Goal: Task Accomplishment & Management: Complete application form

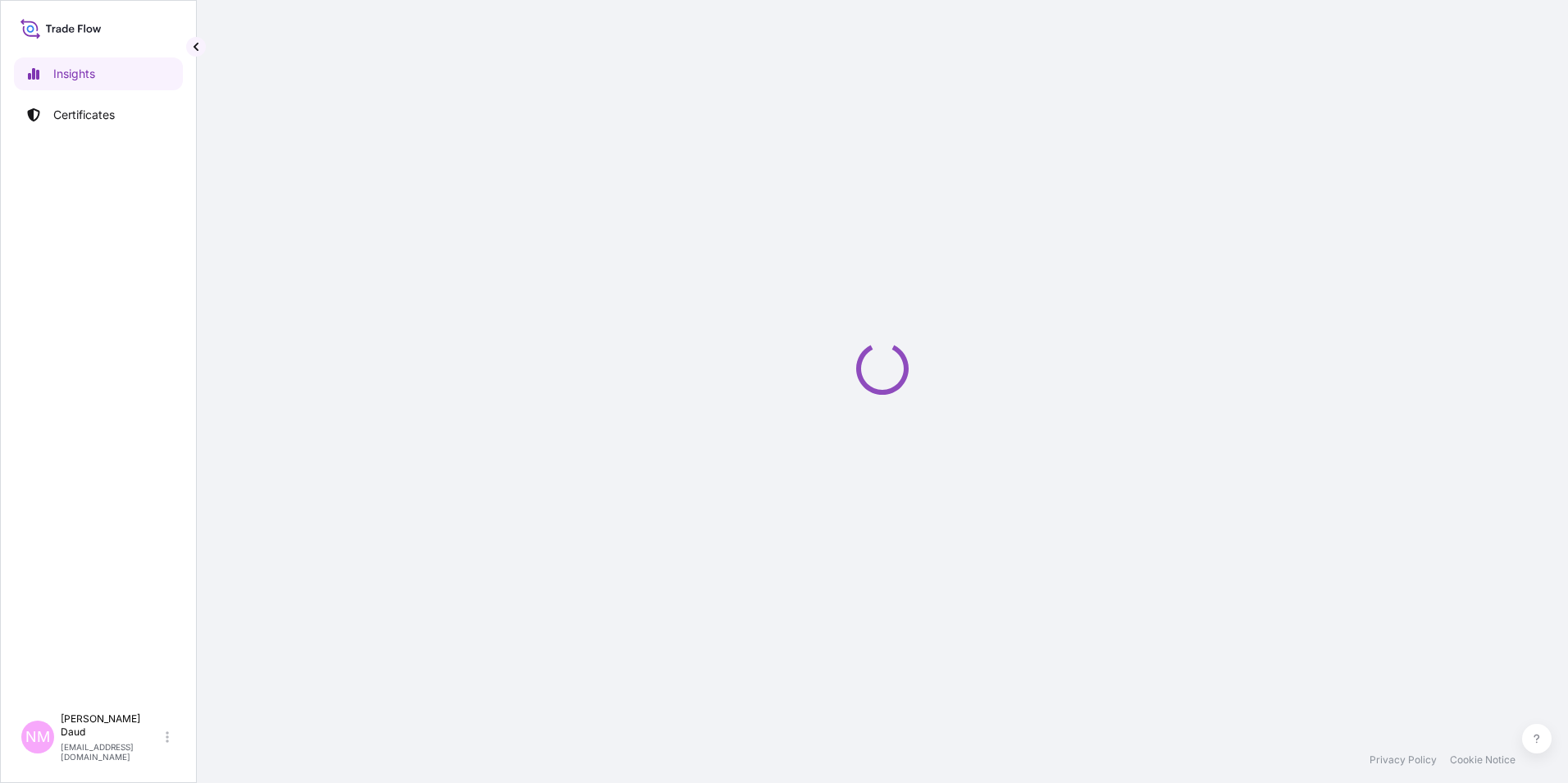
select select "2025"
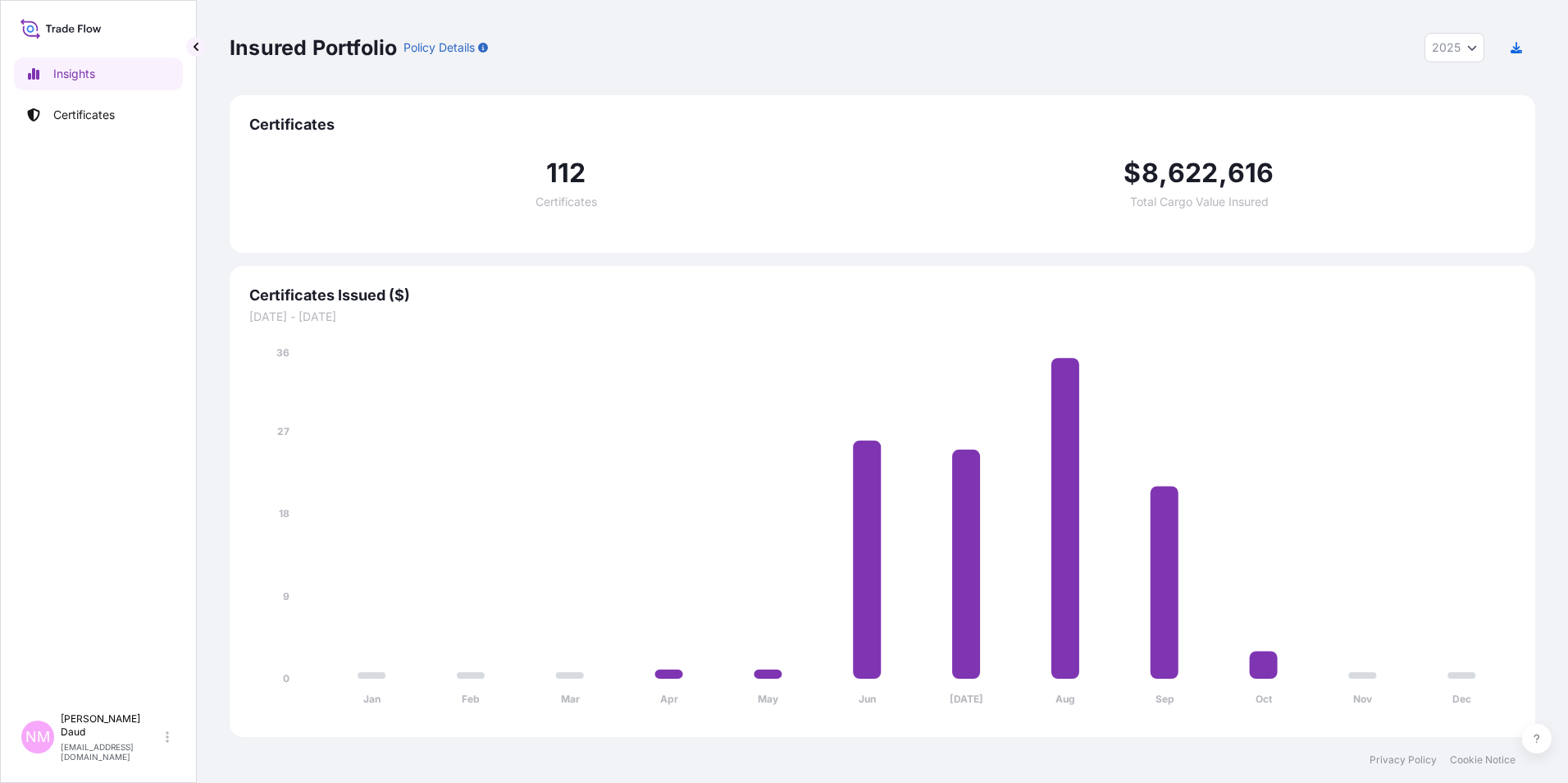
click at [75, 97] on div "Insights Certificates" at bounding box center [98, 374] width 169 height 663
click at [80, 111] on p "Certificates" at bounding box center [84, 115] width 62 height 16
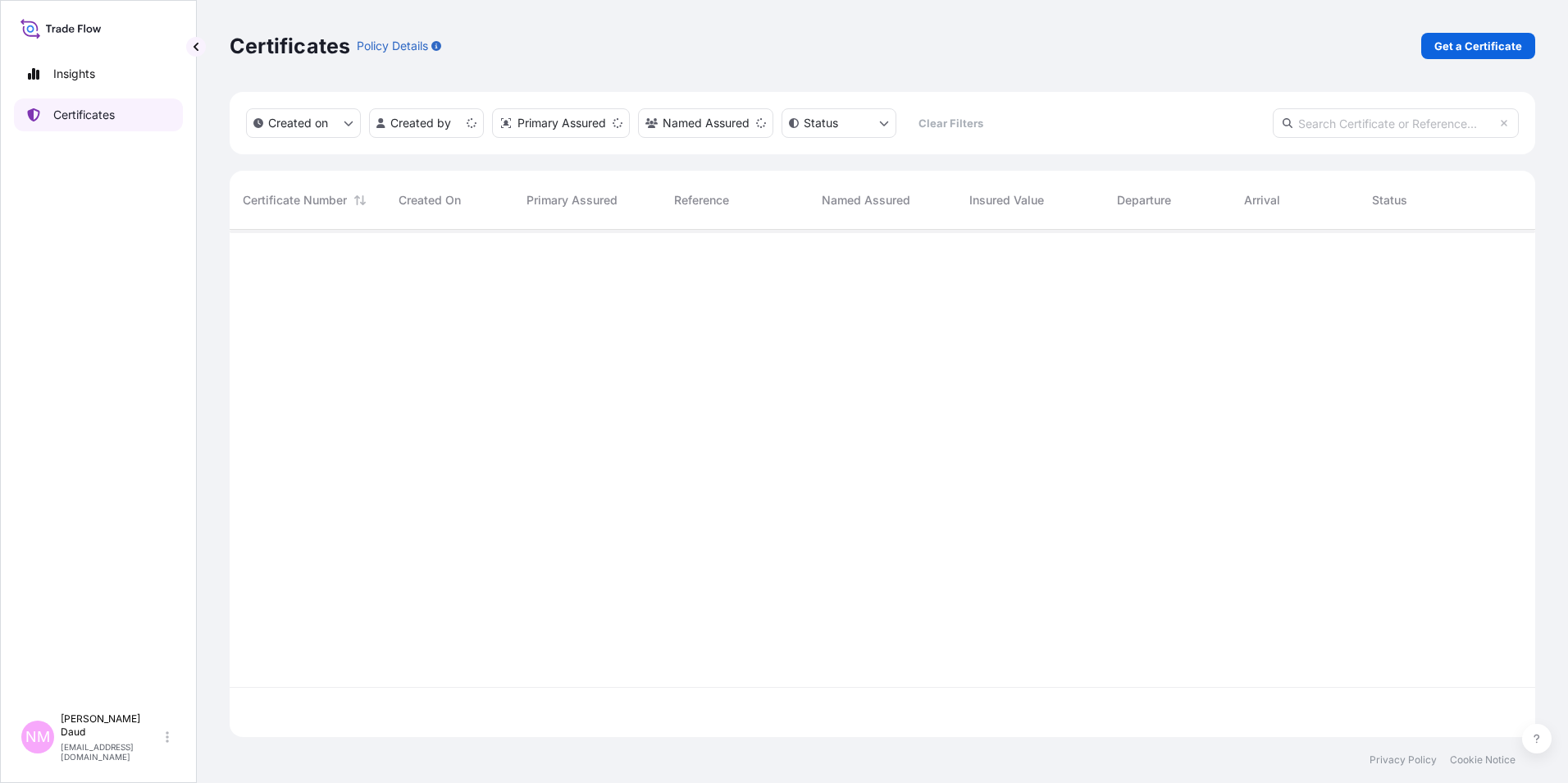
scroll to position [504, 1294]
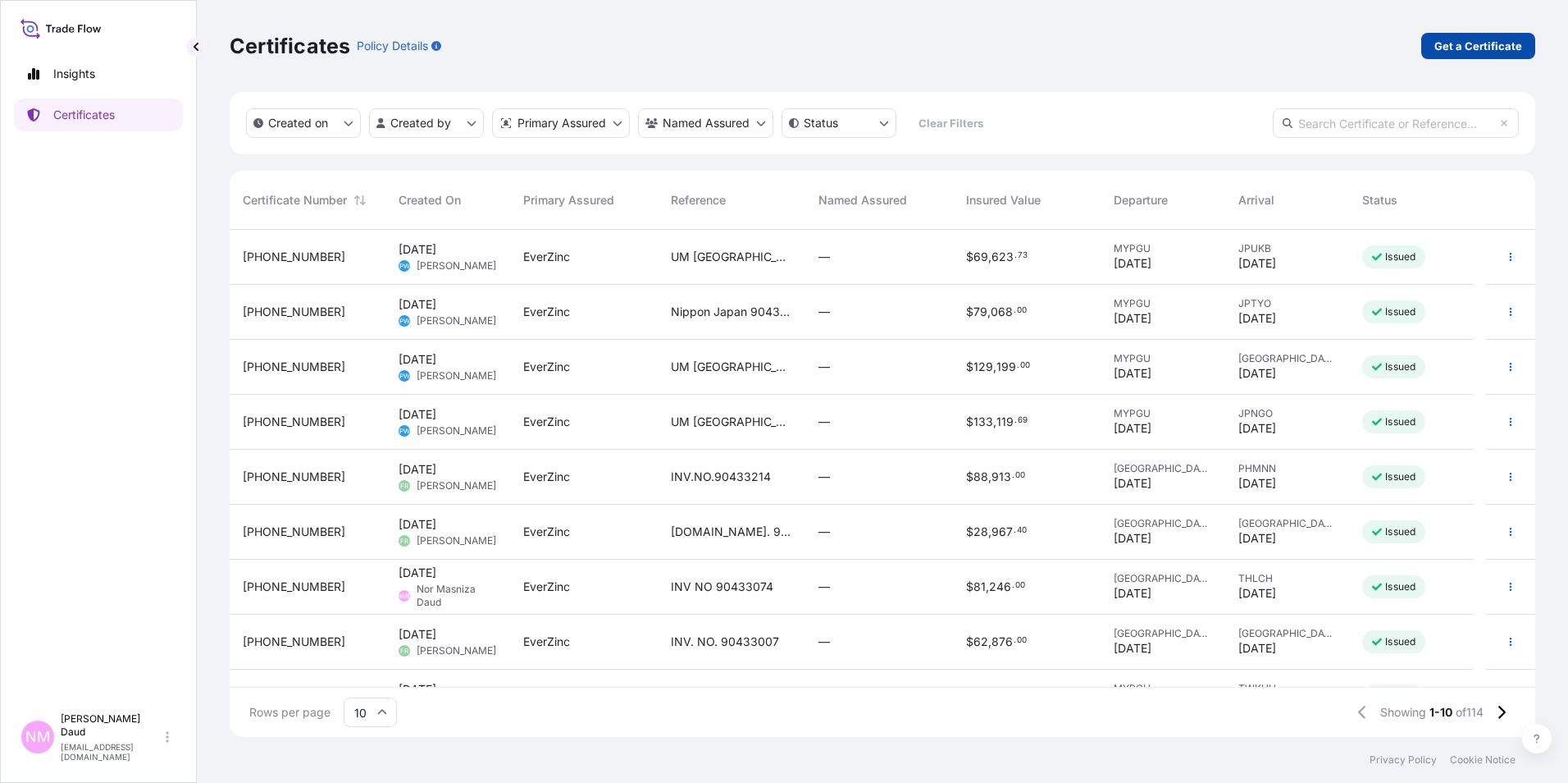
click at [1491, 44] on p "Get a Certificate" at bounding box center [1478, 45] width 88 height 16
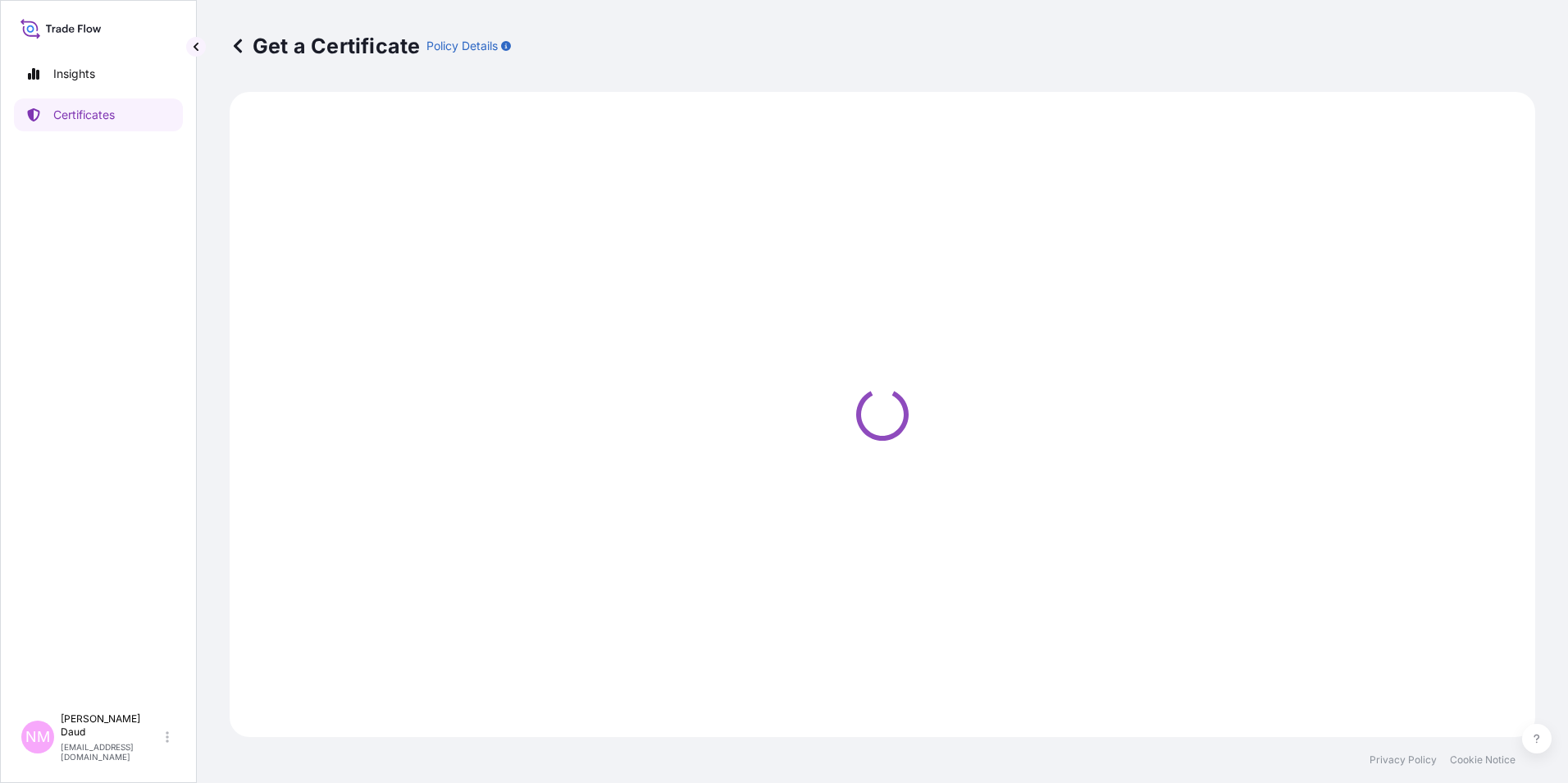
select select "Road / [GEOGRAPHIC_DATA]"
select select "Barge"
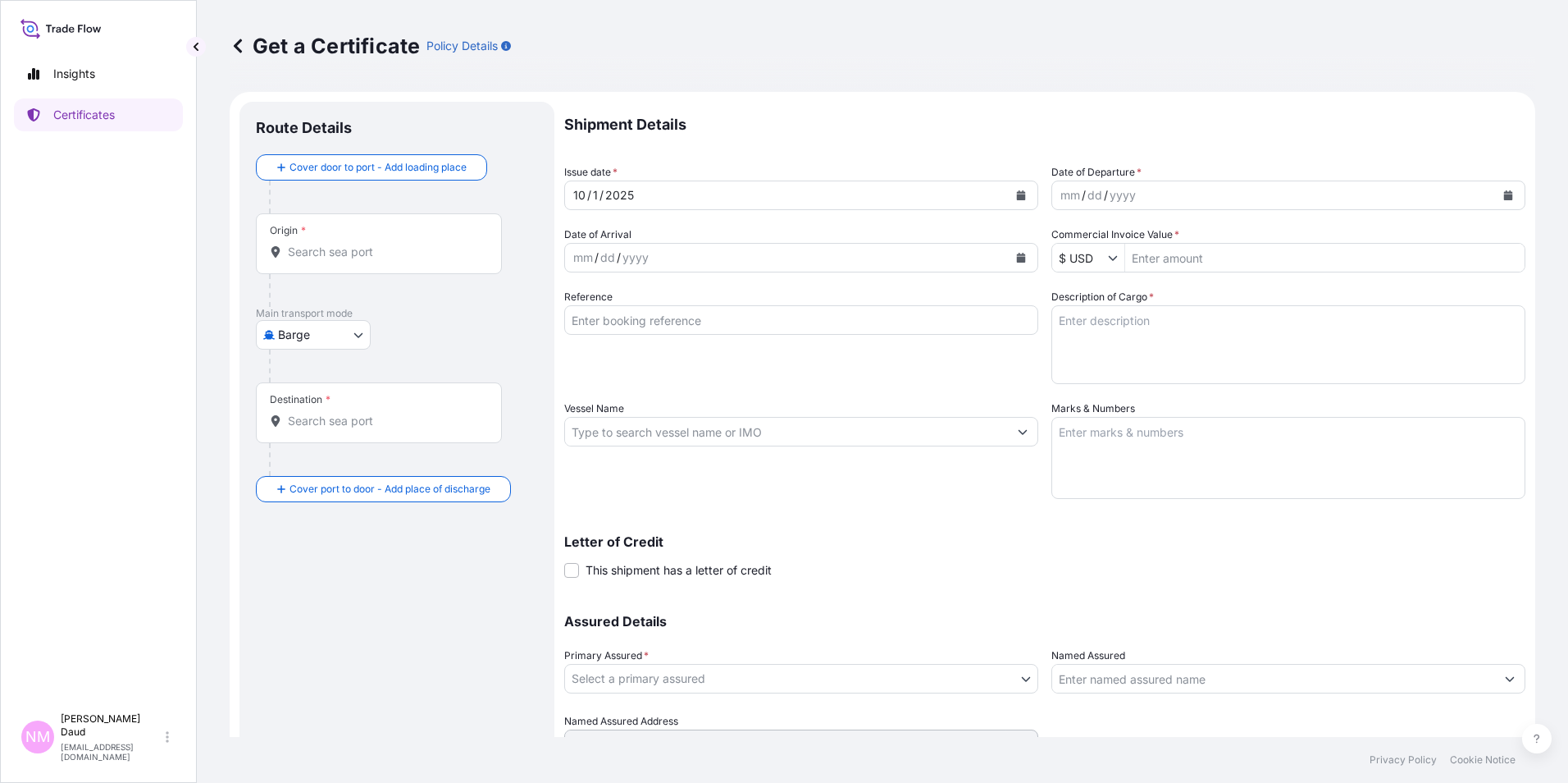
click at [315, 248] on input "Origin *" at bounding box center [384, 251] width 193 height 16
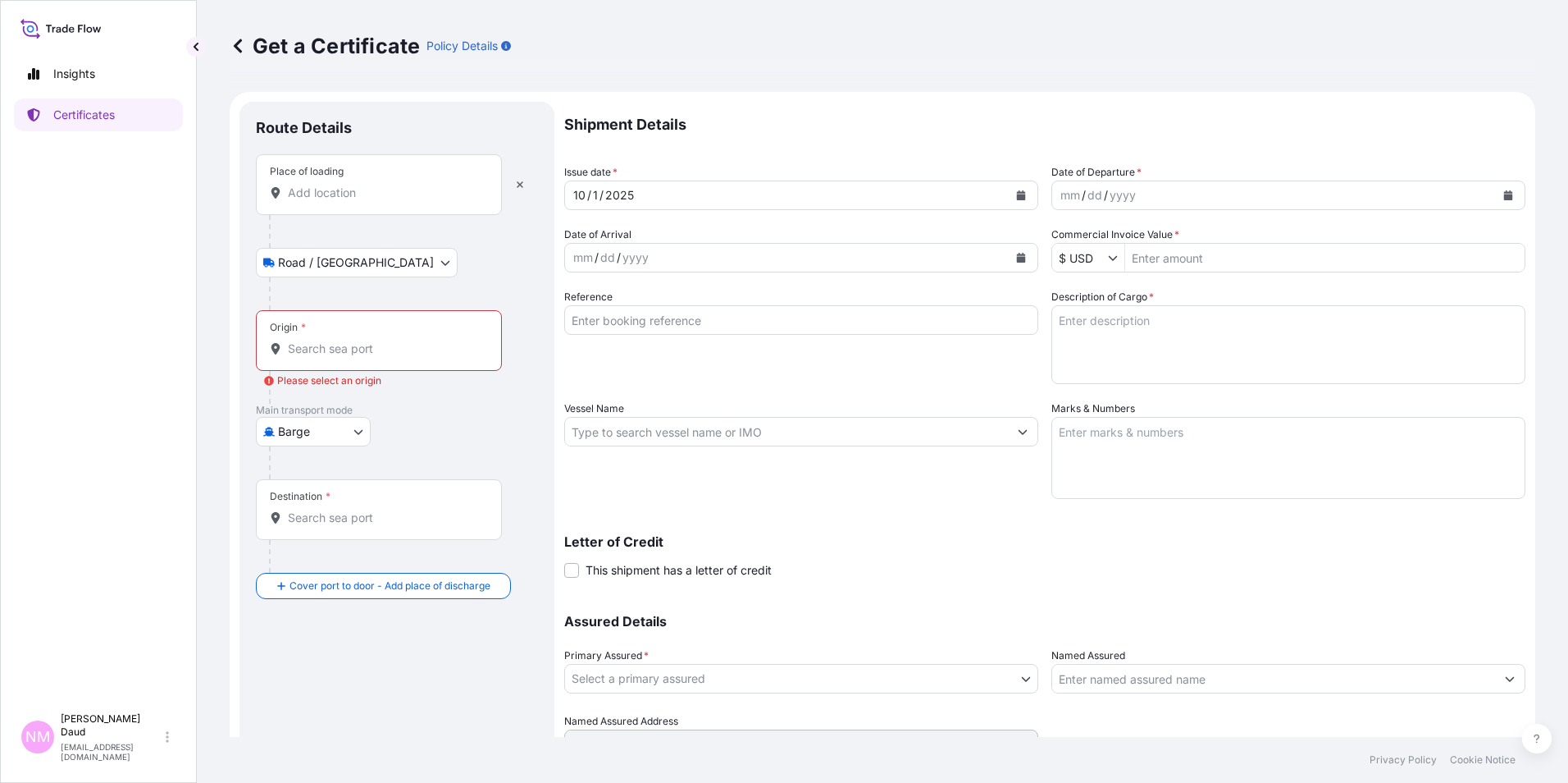
click at [373, 208] on div "Place of loading" at bounding box center [379, 184] width 246 height 61
click at [373, 201] on input "Place of loading" at bounding box center [384, 193] width 193 height 16
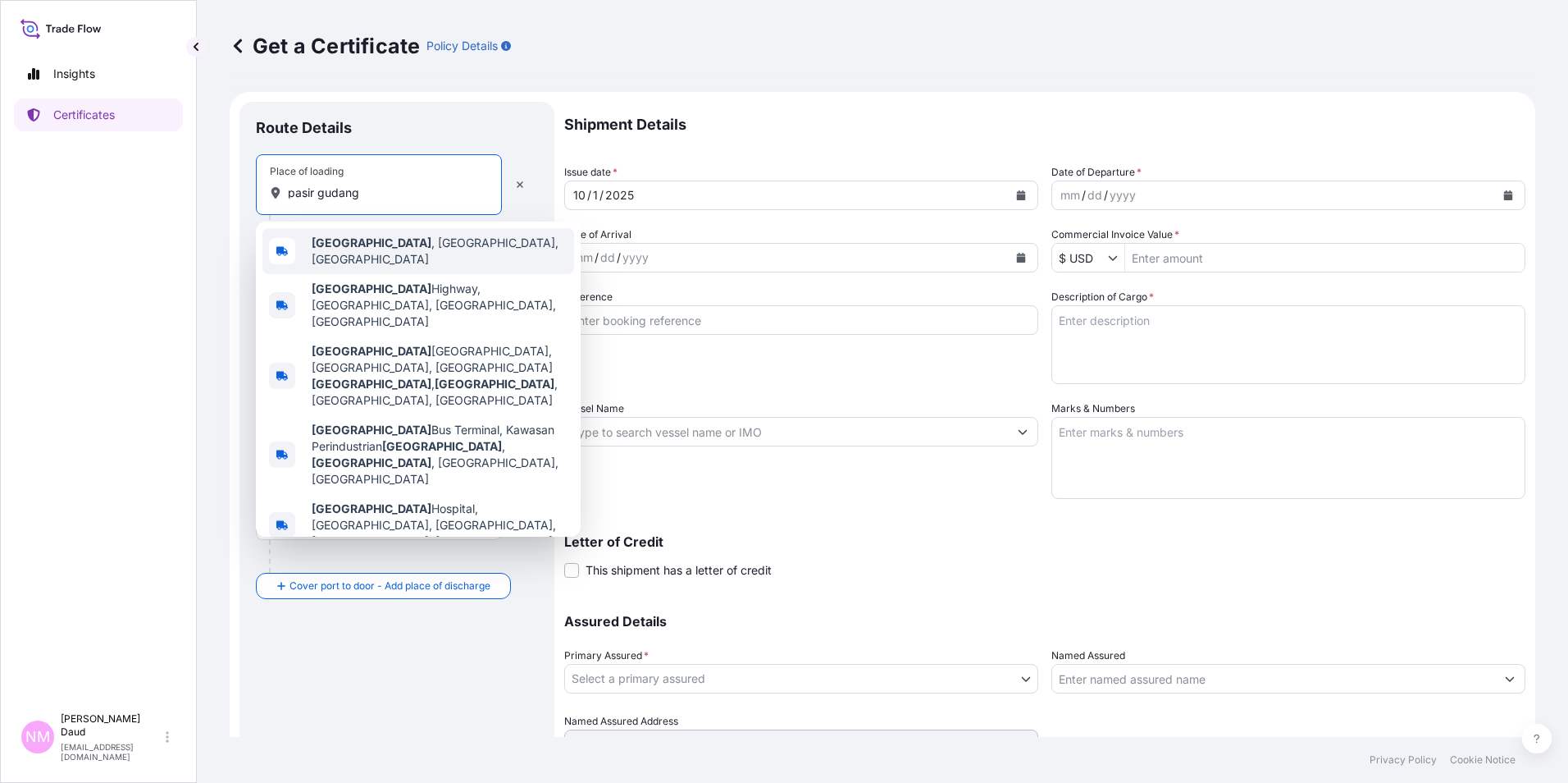
click at [396, 254] on span "[GEOGRAPHIC_DATA] , [GEOGRAPHIC_DATA], [GEOGRAPHIC_DATA]" at bounding box center [440, 251] width 256 height 33
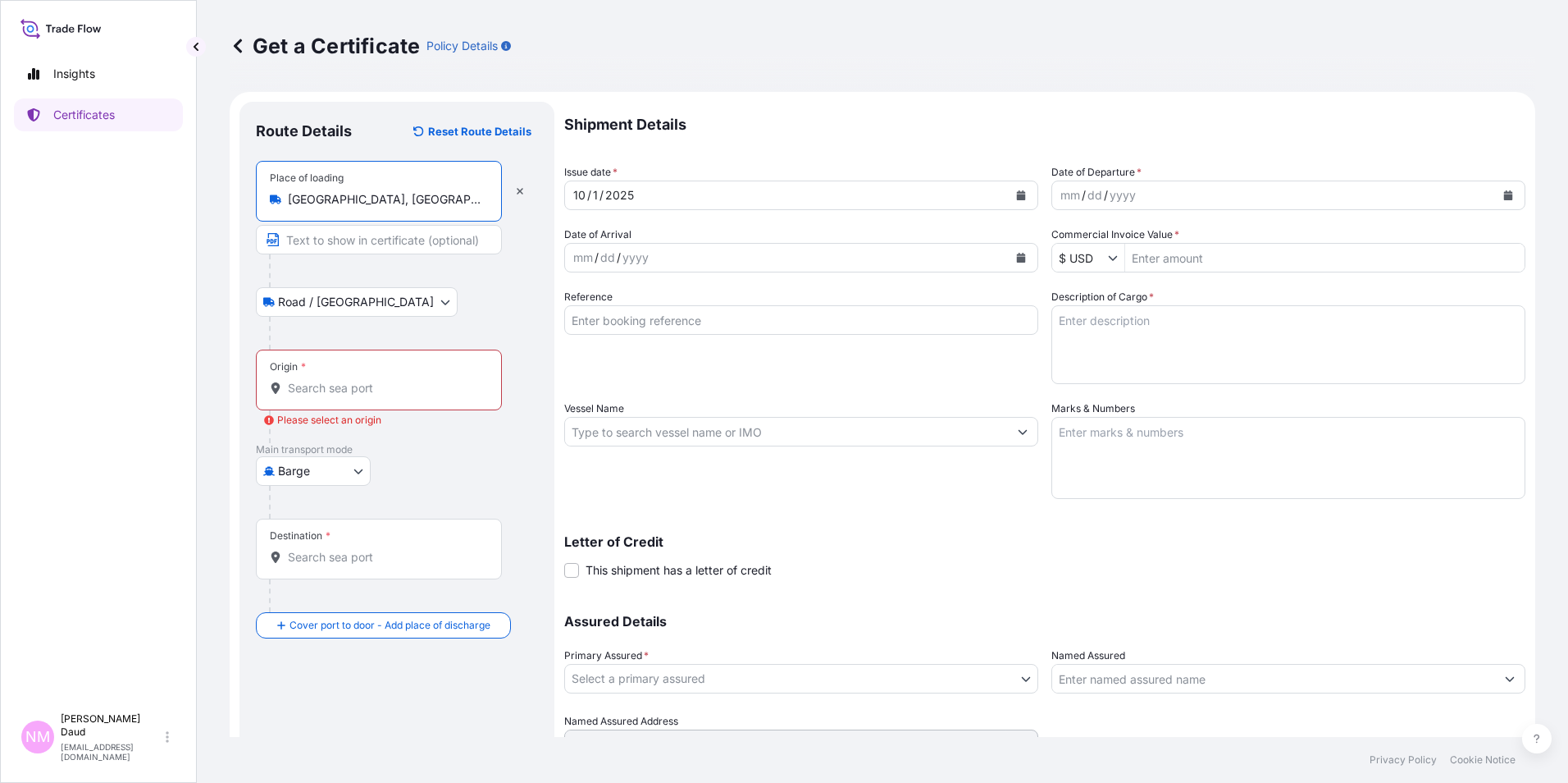
click at [352, 465] on body "5 options available. 0 options available. 5 options available. 0 options availa…" at bounding box center [784, 391] width 1568 height 783
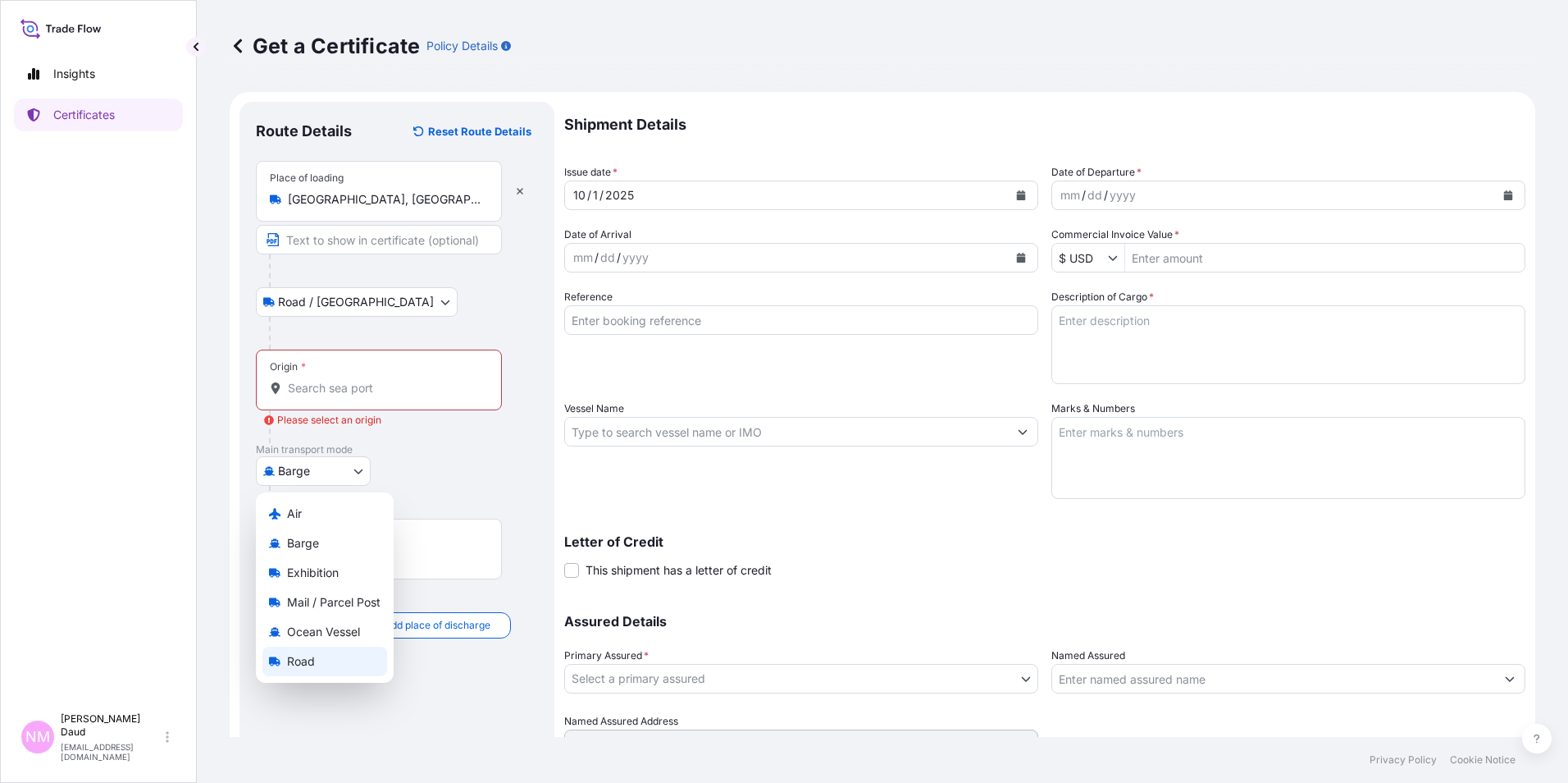
click at [309, 662] on span "Road" at bounding box center [300, 661] width 28 height 16
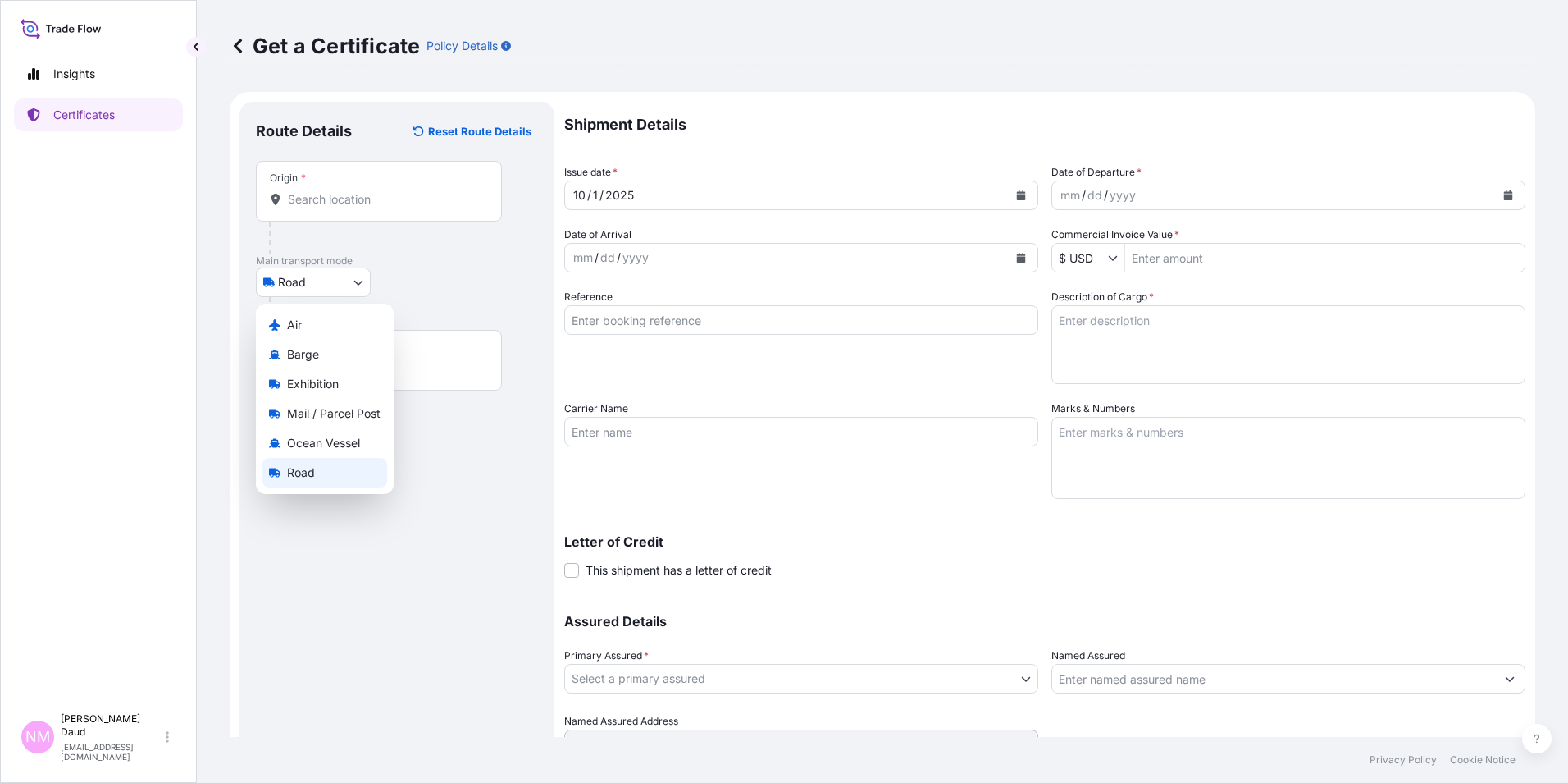
click at [357, 274] on body "0 options available. 5 options available. Insights Certificates NM Nor Masniza …" at bounding box center [784, 391] width 1568 height 783
click at [320, 458] on div "Road" at bounding box center [325, 473] width 125 height 30
click at [347, 277] on body "5 options available. Insights Certificates NM Nor Masniza Daud normasniza.daud@…" at bounding box center [784, 391] width 1568 height 783
click at [322, 440] on span "Ocean Vessel" at bounding box center [323, 443] width 73 height 16
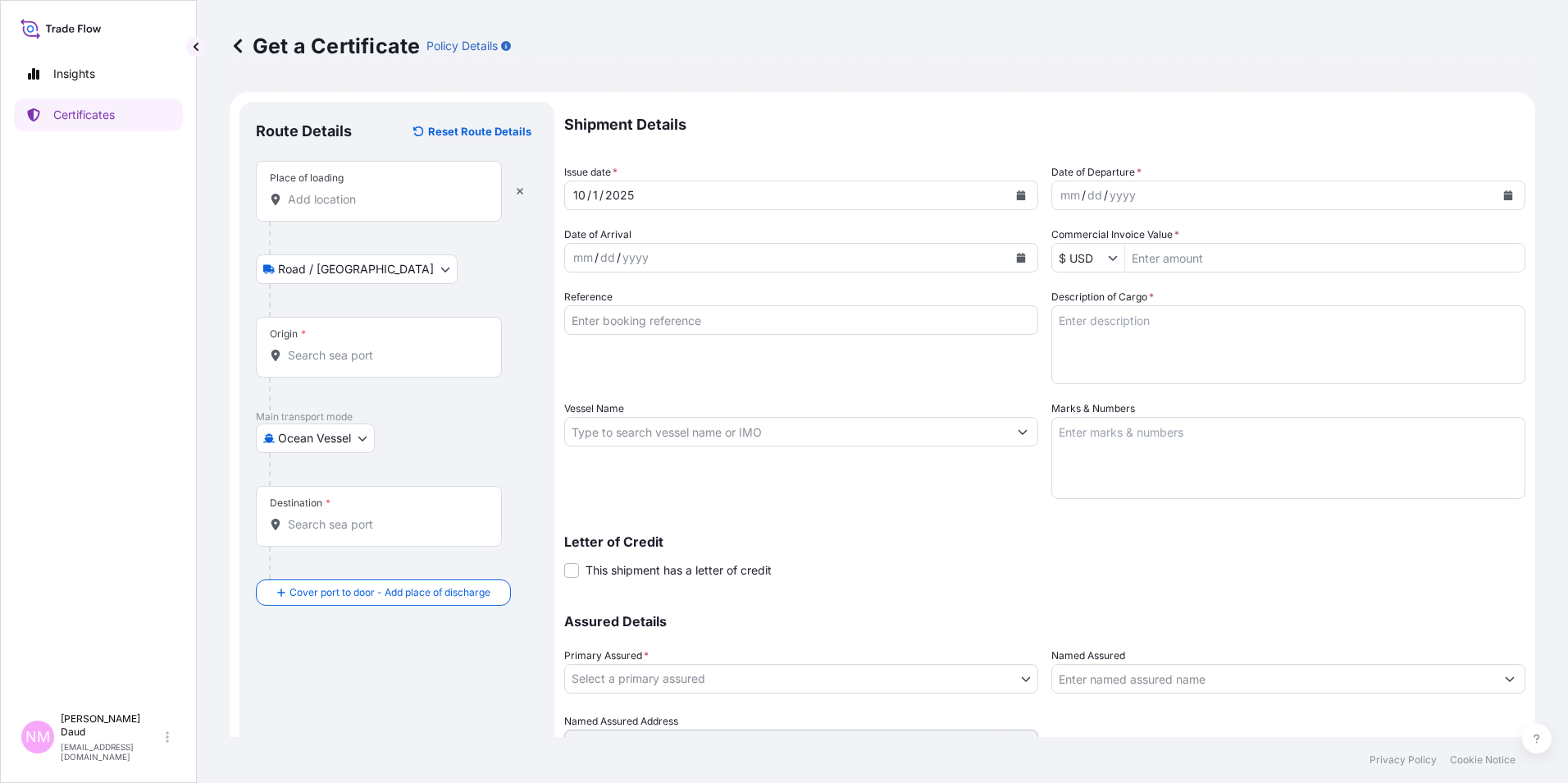
click at [342, 205] on input "Place of loading" at bounding box center [384, 199] width 193 height 16
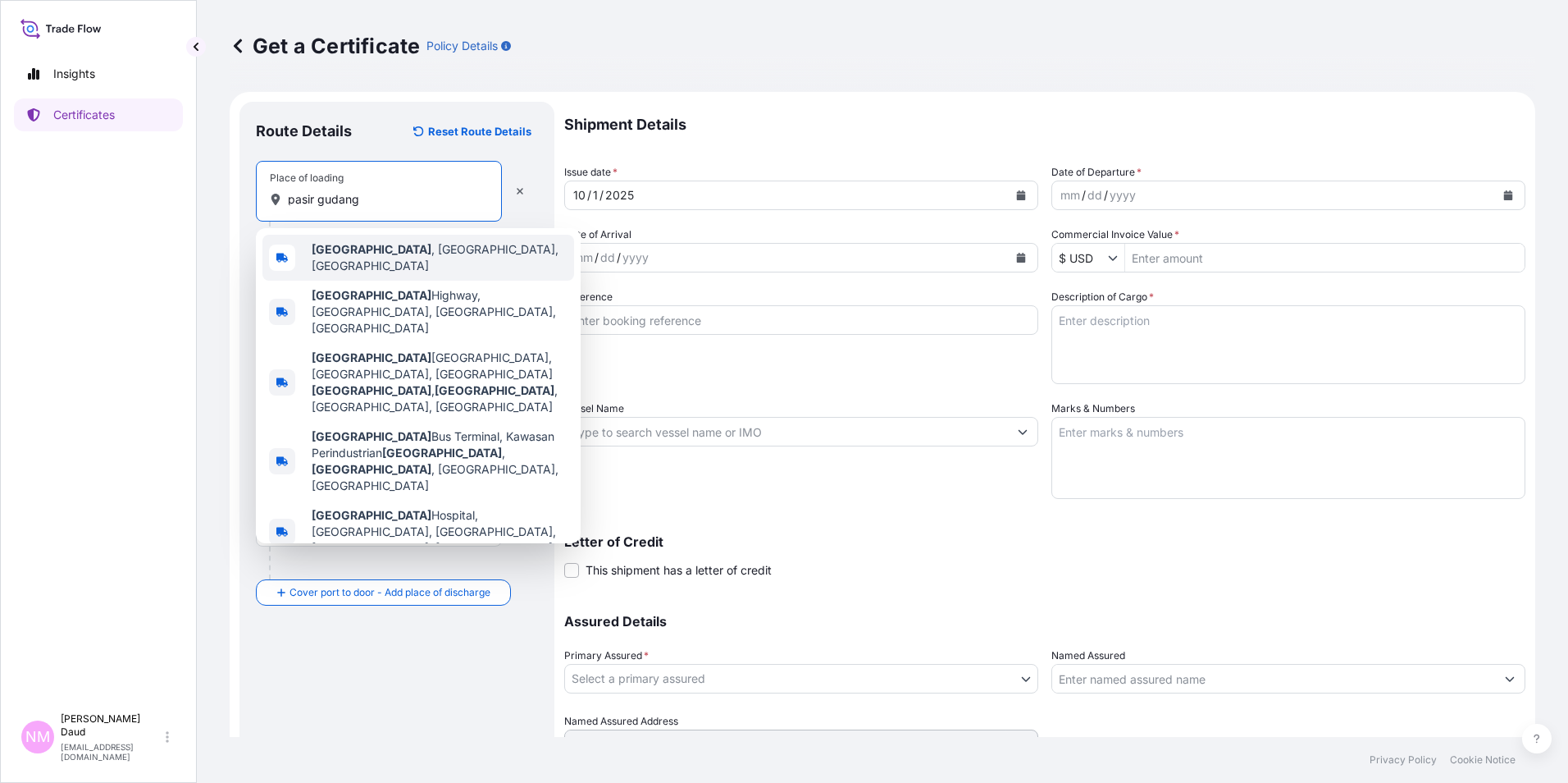
click at [363, 264] on div "Pasir Gudang , Johor, Malaysia" at bounding box center [419, 258] width 312 height 46
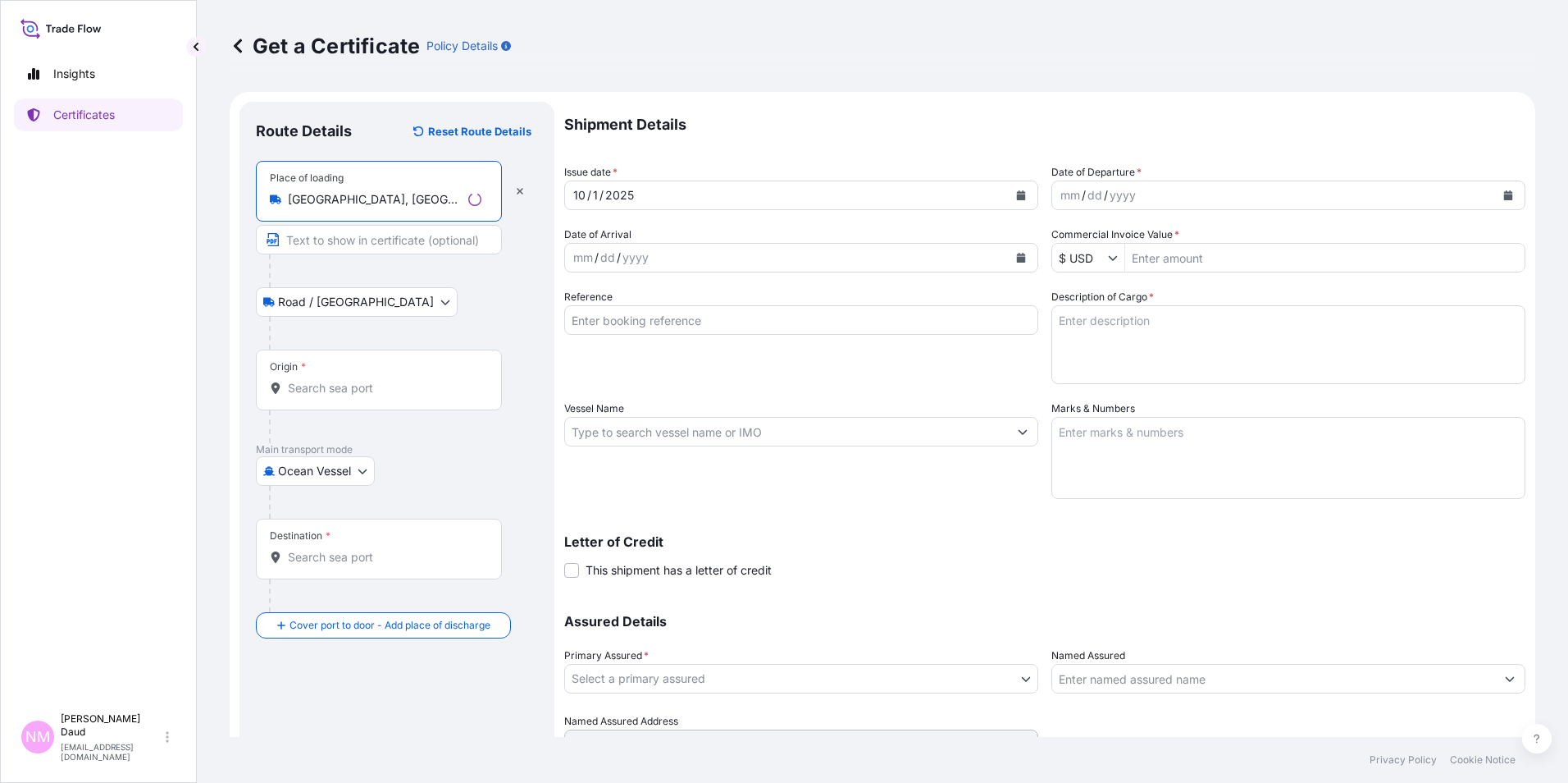
type input "Pasir Gudang, Johor, Malaysia"
click at [327, 383] on input "Origin *" at bounding box center [384, 388] width 193 height 16
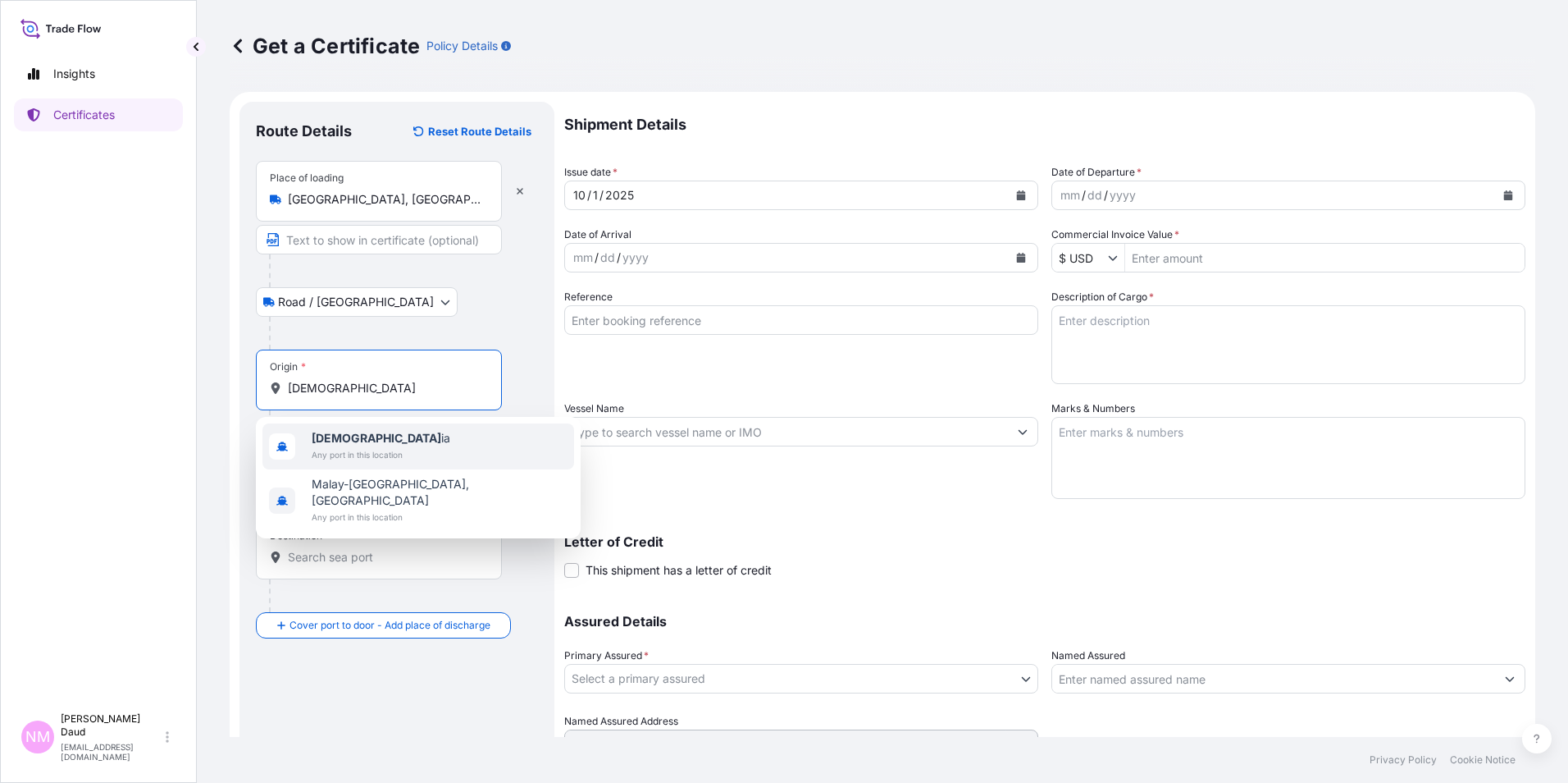
click at [342, 441] on b "Malays" at bounding box center [376, 437] width 130 height 13
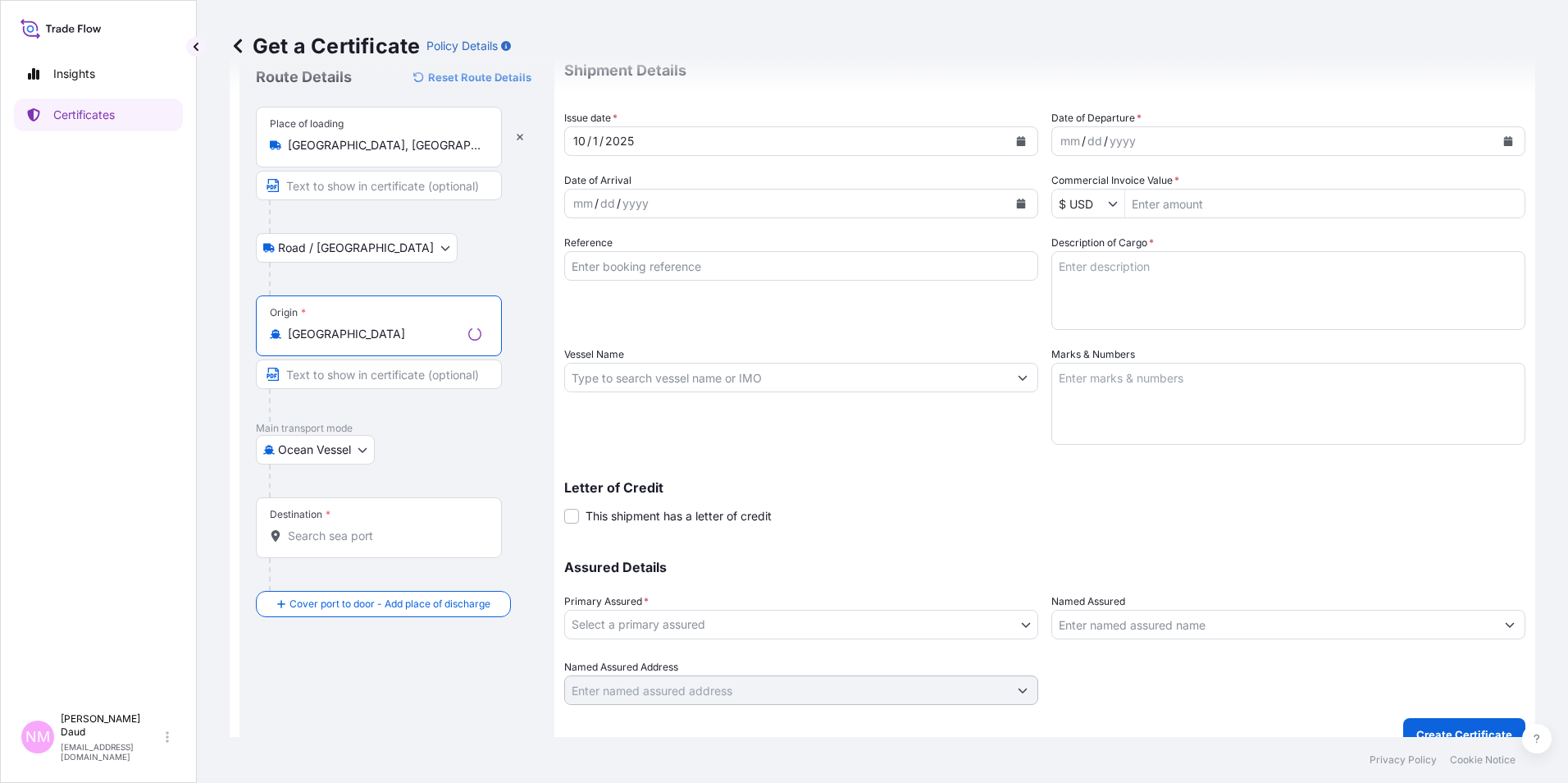
scroll to position [78, 0]
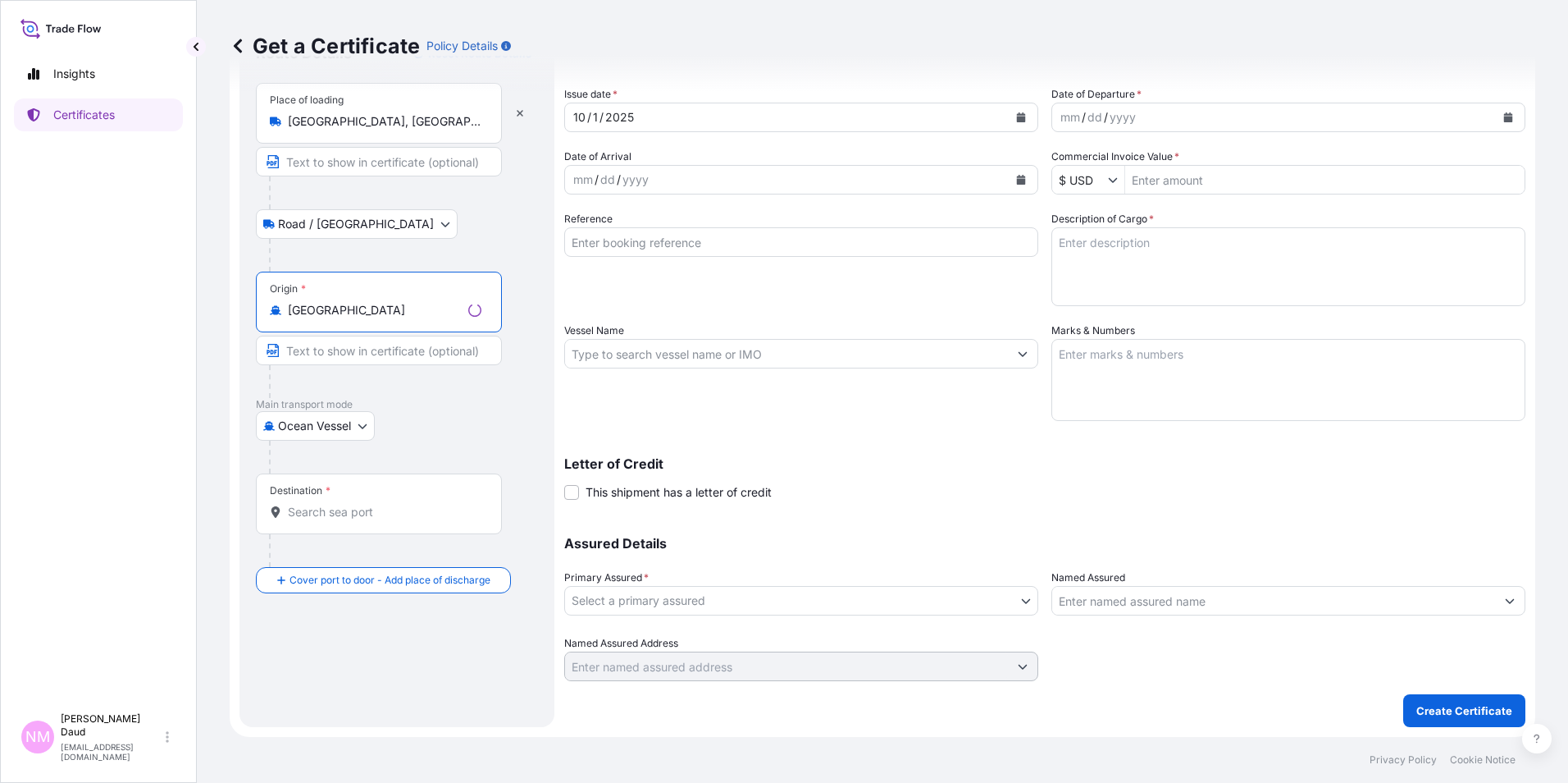
type input "Malaysia"
click at [338, 509] on input "Destination *" at bounding box center [384, 511] width 193 height 16
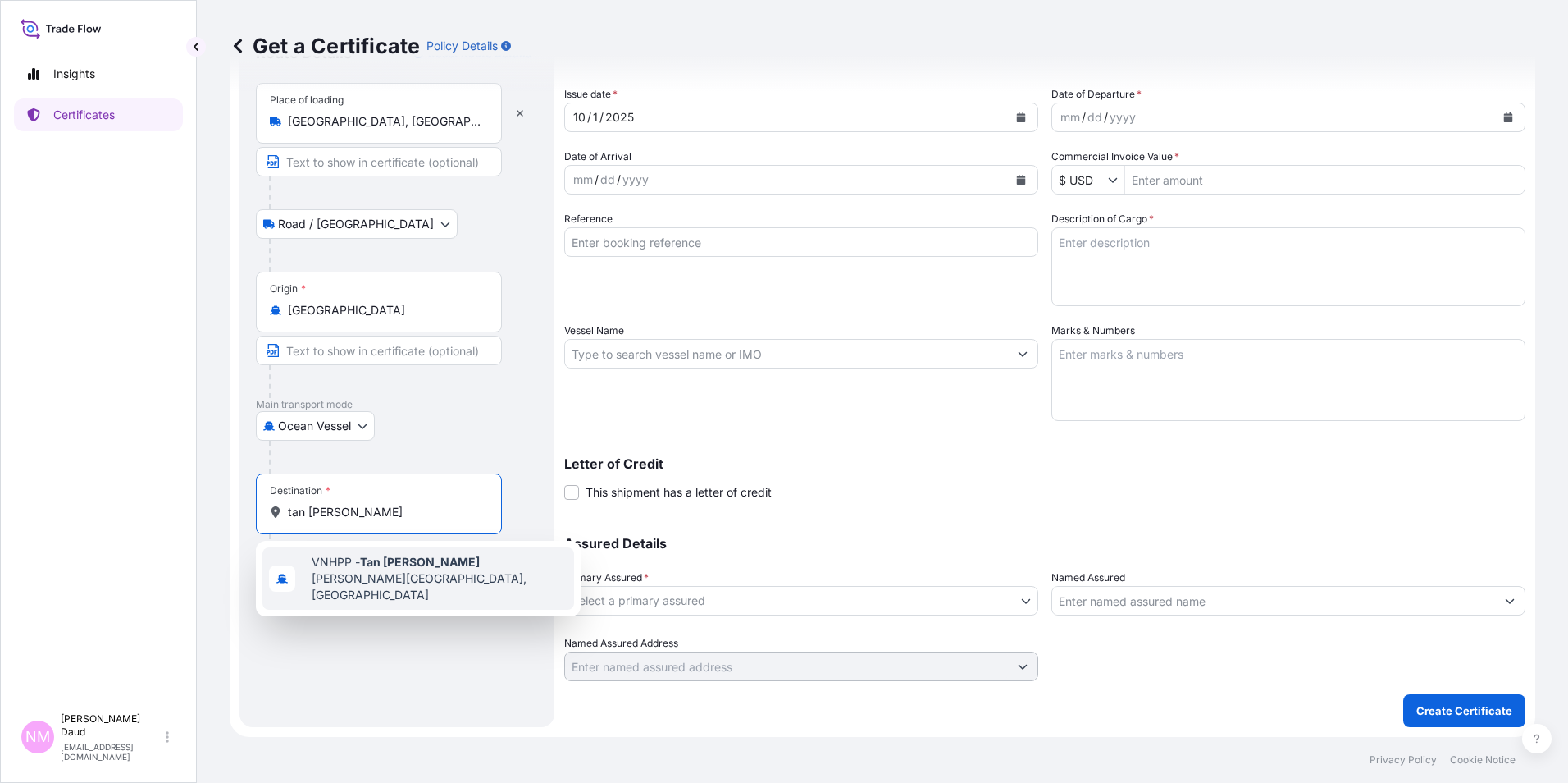
click at [406, 579] on div "VNHPP - Tan Cang Hiep Phuoc Port, Vietnam" at bounding box center [419, 578] width 312 height 63
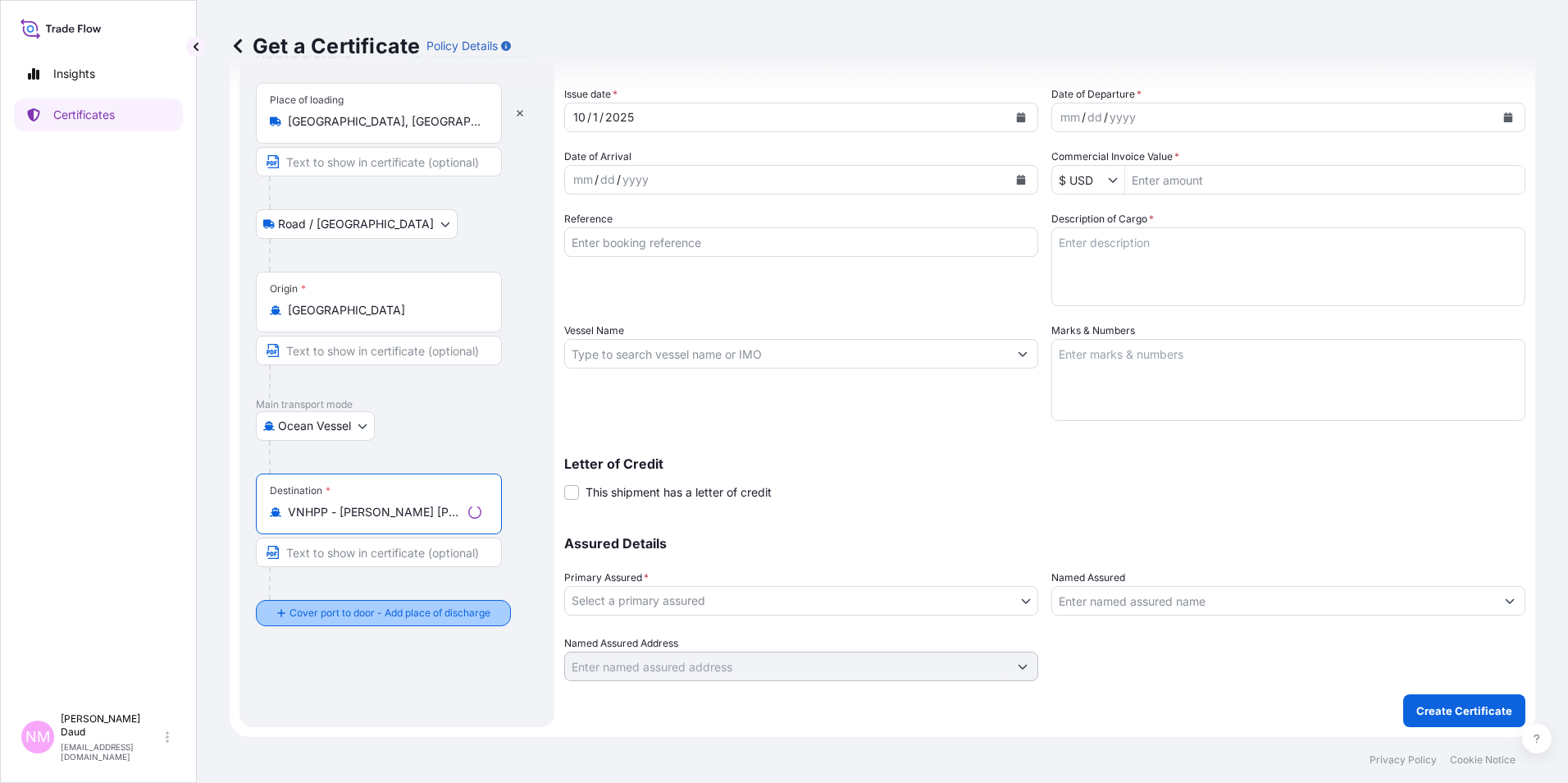
type input "VNHPP - Tan Cang Hiep Phuoc Port, Vietnam"
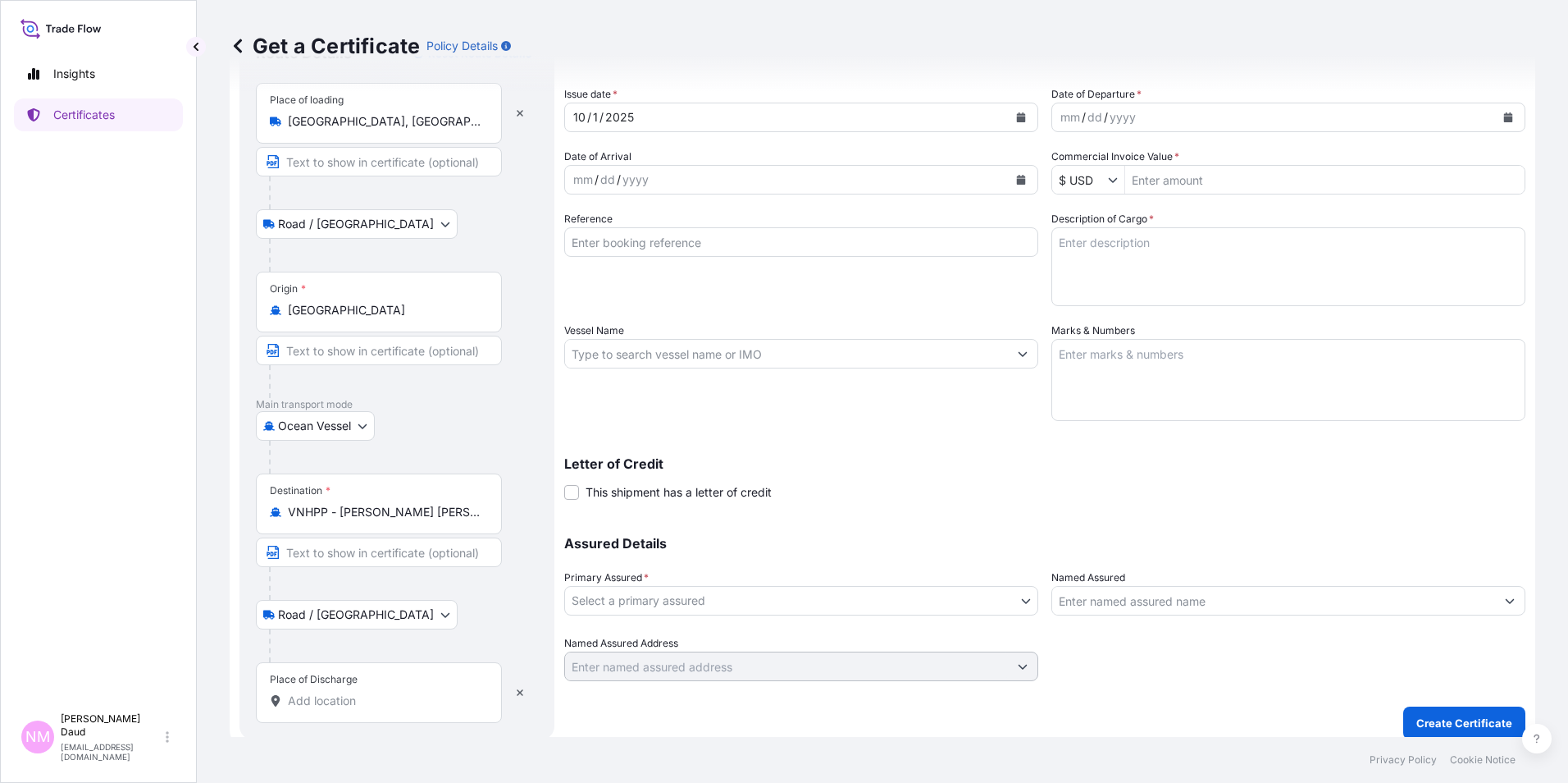
scroll to position [91, 0]
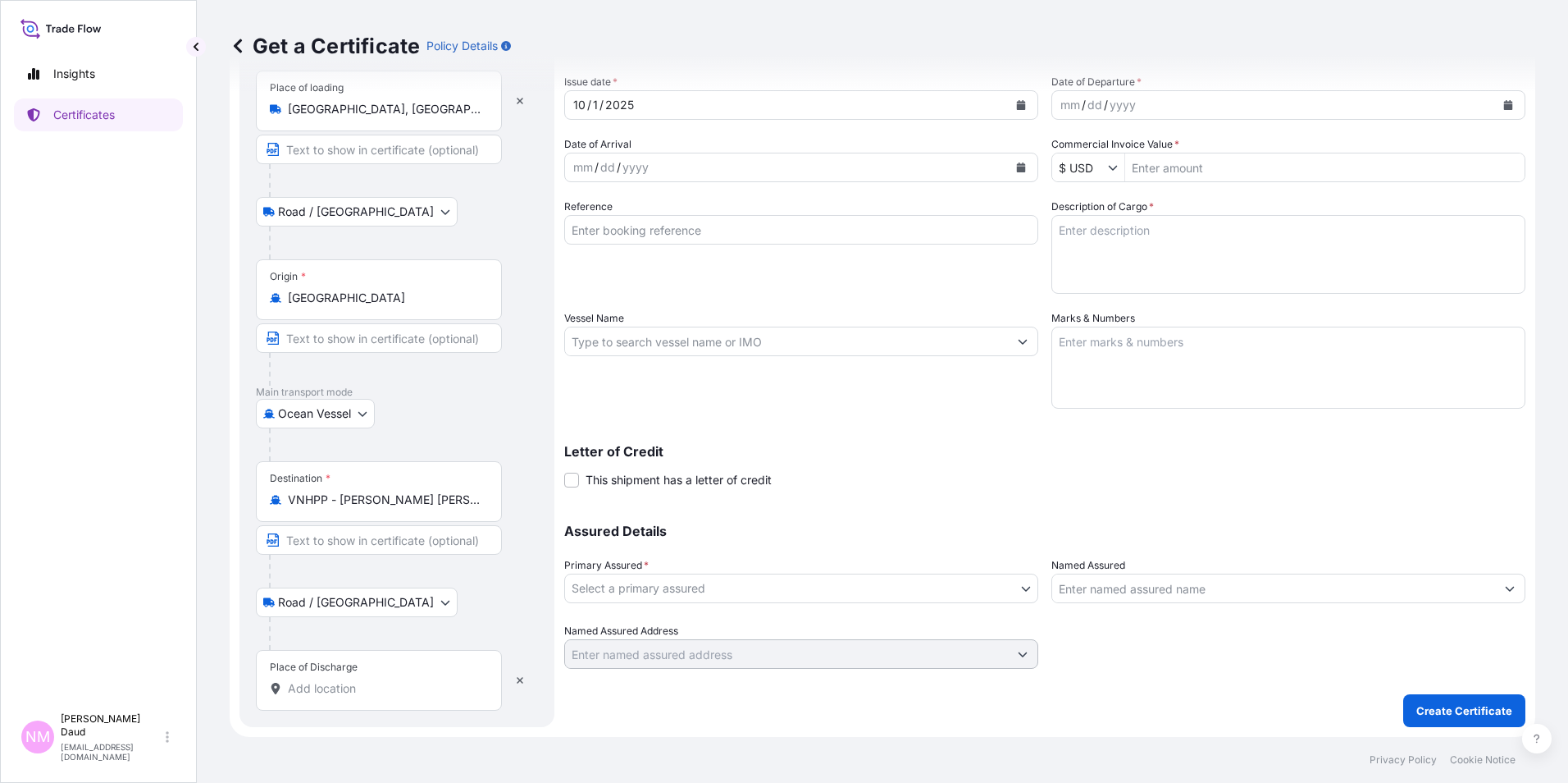
click at [344, 690] on input "Place of Discharge" at bounding box center [384, 688] width 193 height 16
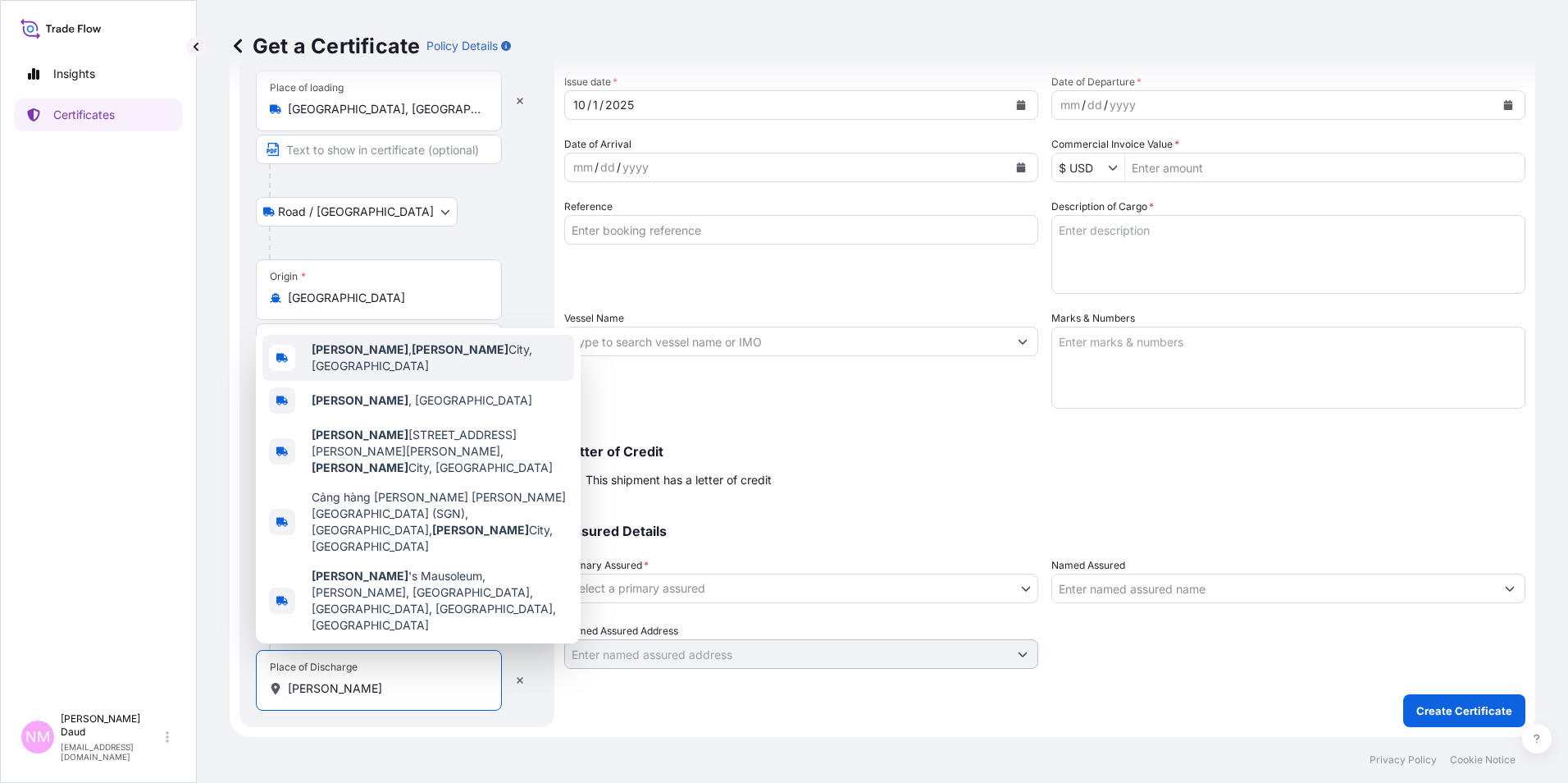
click at [497, 375] on span "Ho Chi Minh , Ho Chi Minh City, Vietnam" at bounding box center [440, 358] width 256 height 33
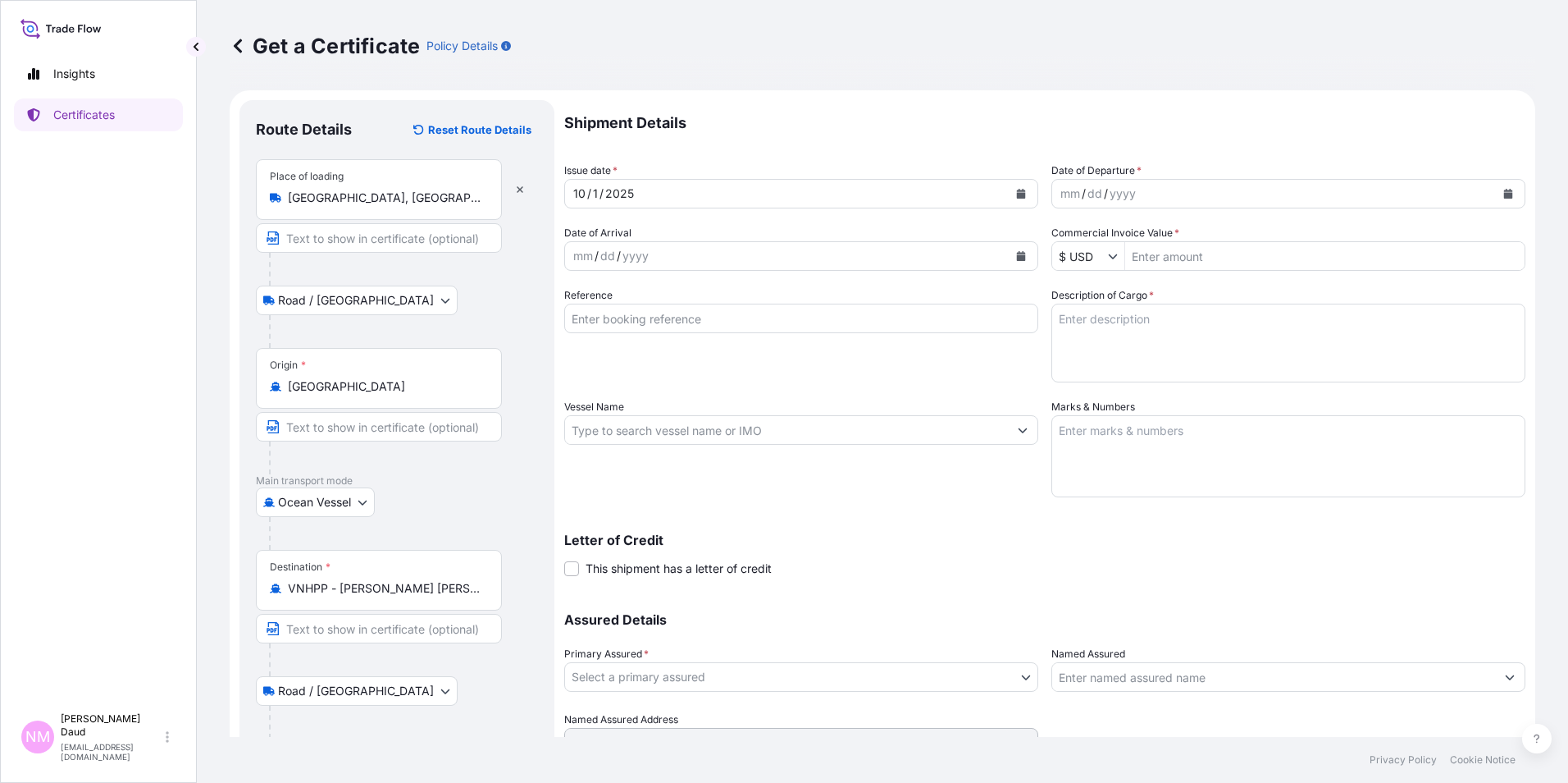
scroll to position [0, 0]
type input "Ho Chi Minh, Ho Chi Minh City, Vietnam"
click at [1504, 191] on icon "Calendar" at bounding box center [1508, 196] width 10 height 10
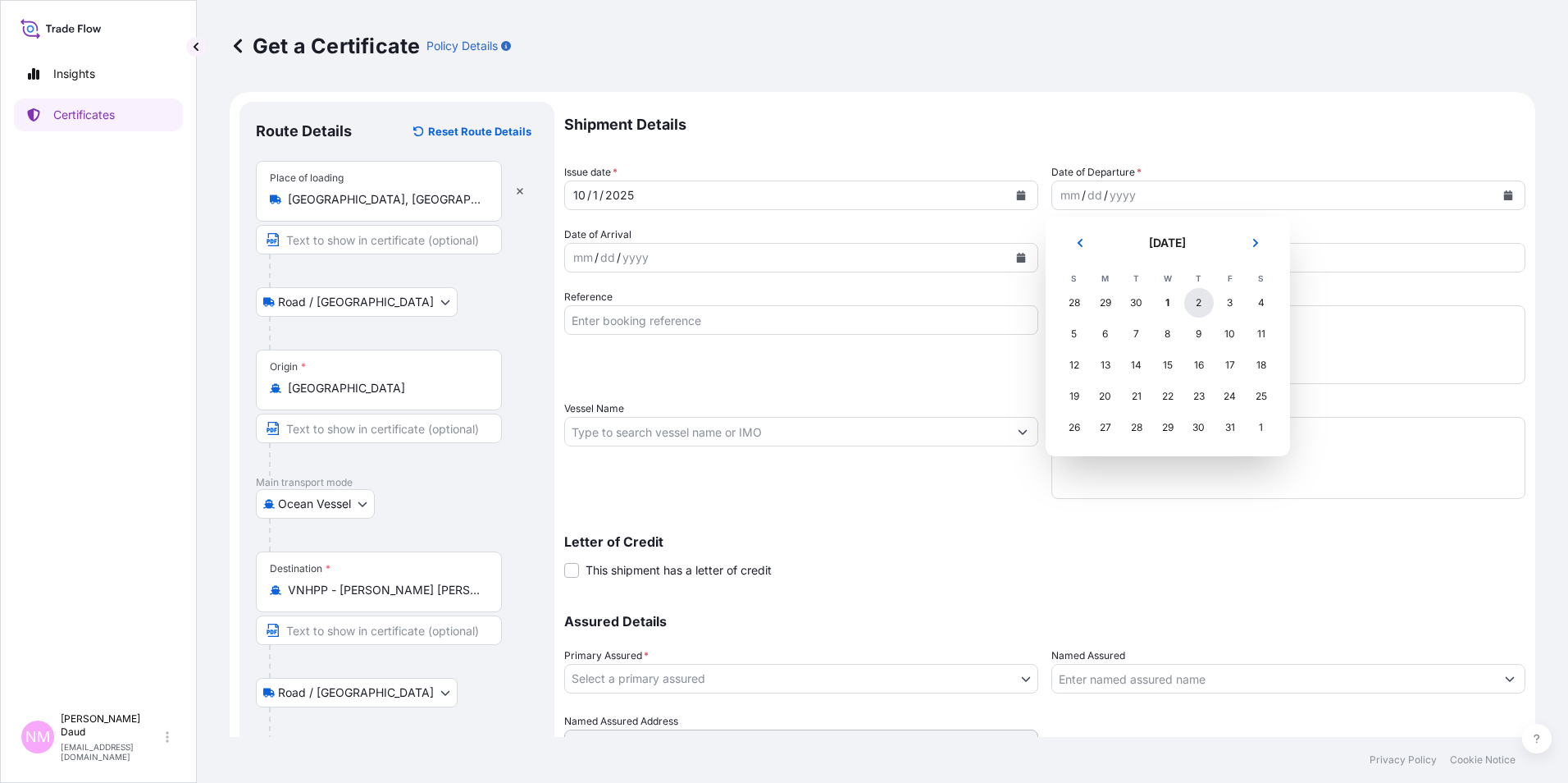
click at [1201, 302] on div "2" at bounding box center [1199, 302] width 30 height 30
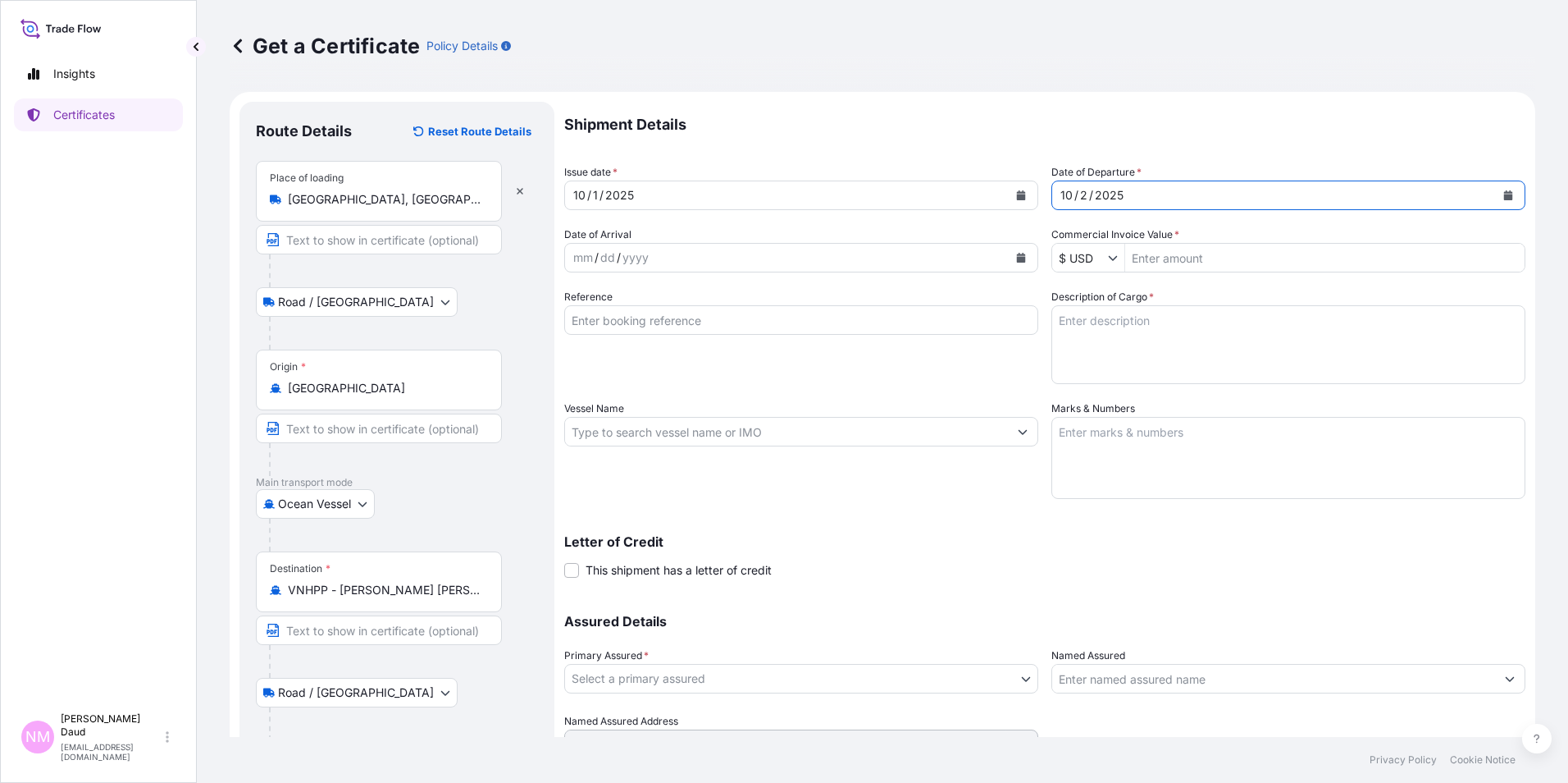
click at [1009, 255] on button "Calendar" at bounding box center [1020, 257] width 26 height 26
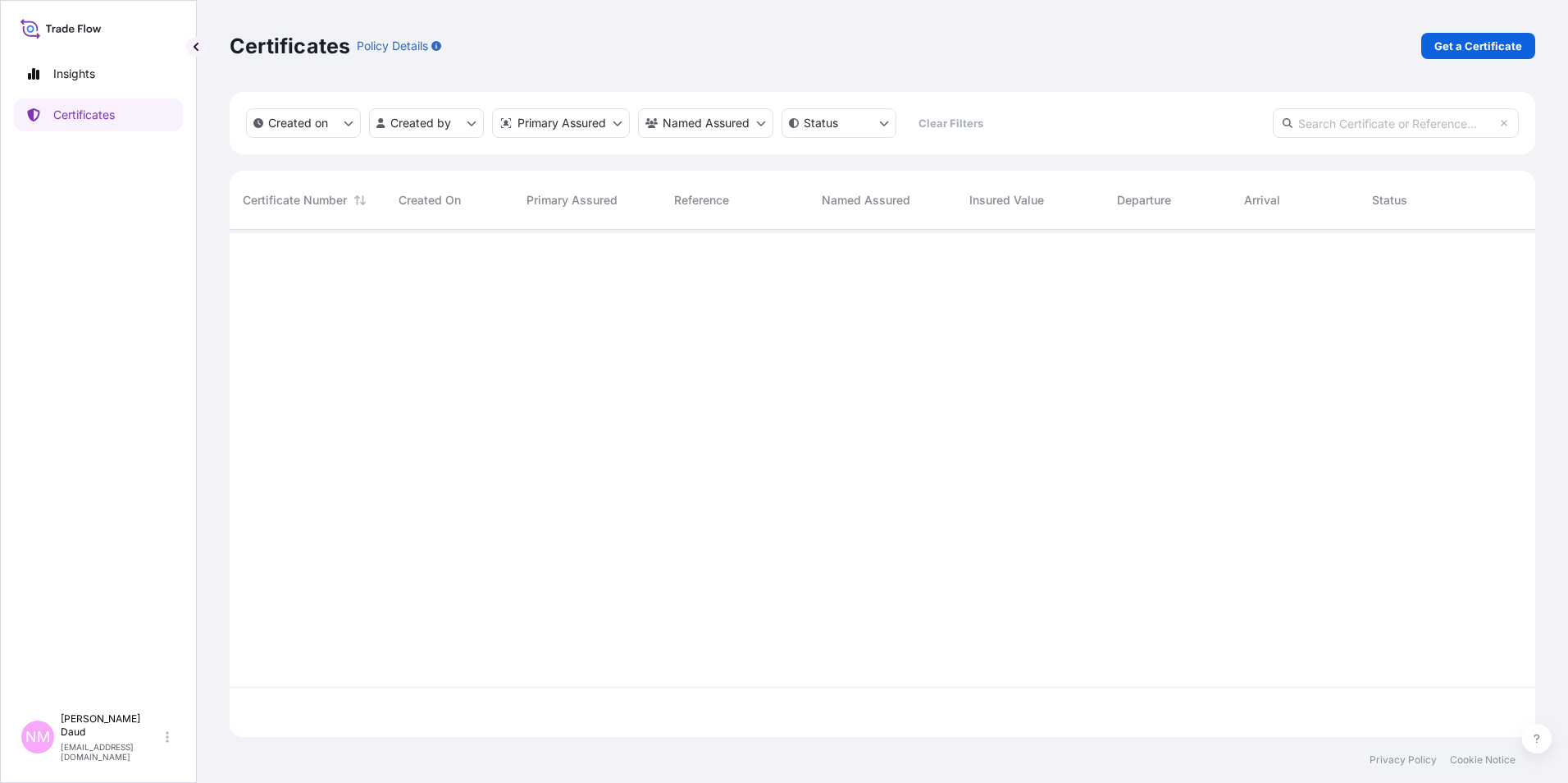
scroll to position [504, 1294]
